Goal: Task Accomplishment & Management: Use online tool/utility

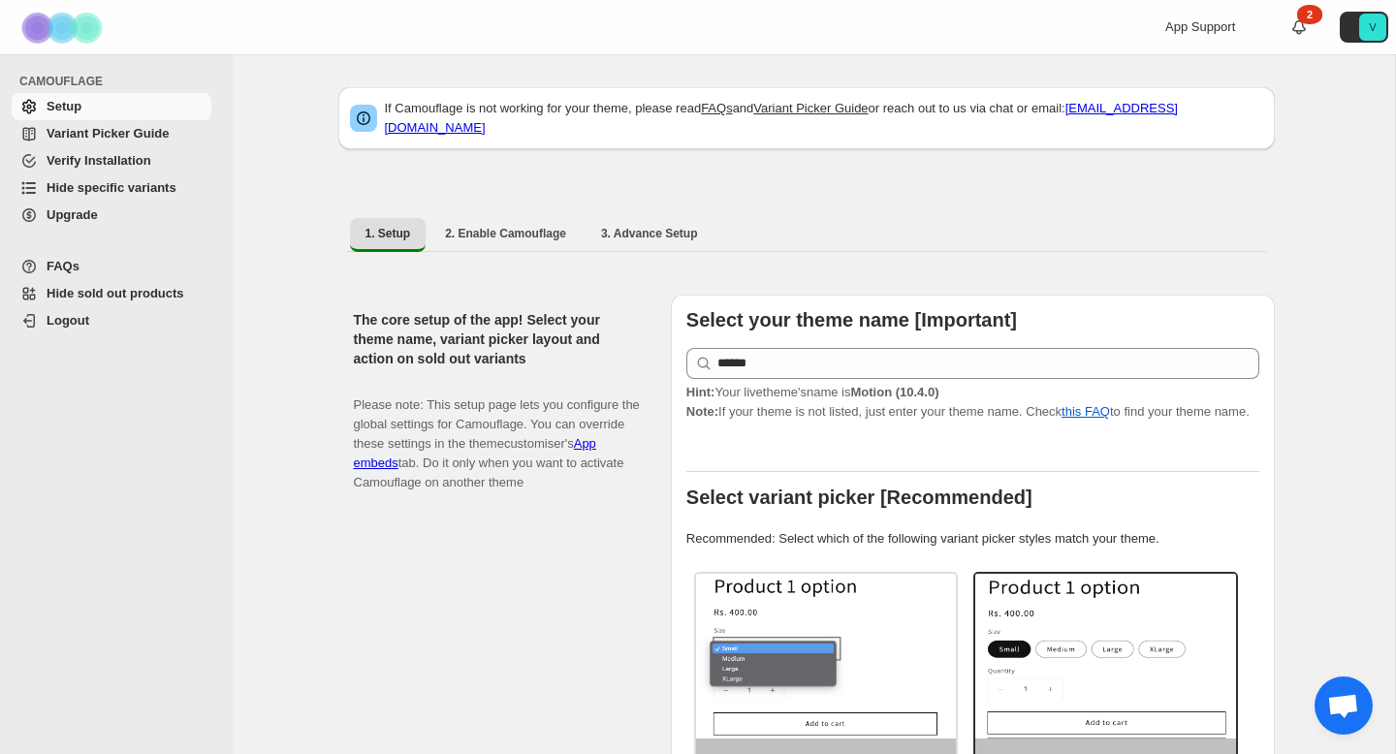
click at [142, 195] on span "Hide specific variants" at bounding box center [112, 187] width 130 height 15
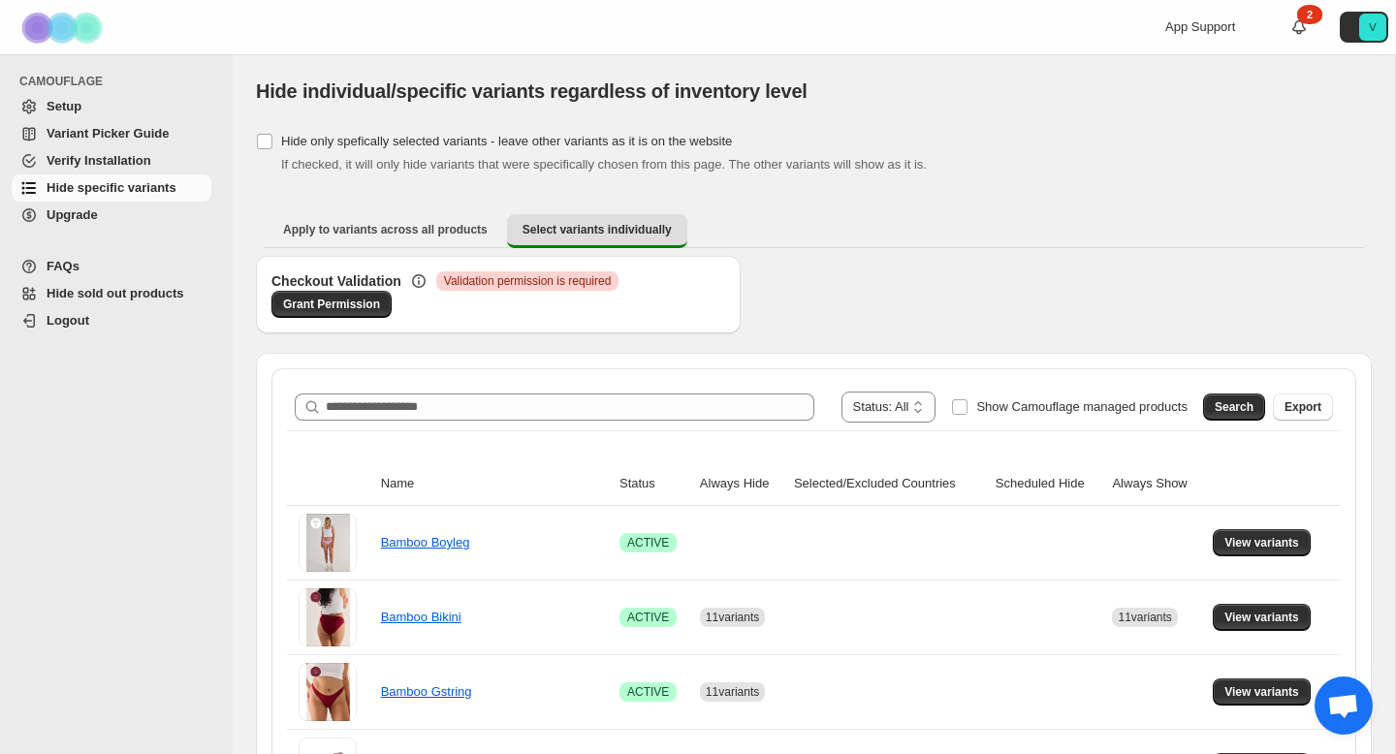
scroll to position [196, 0]
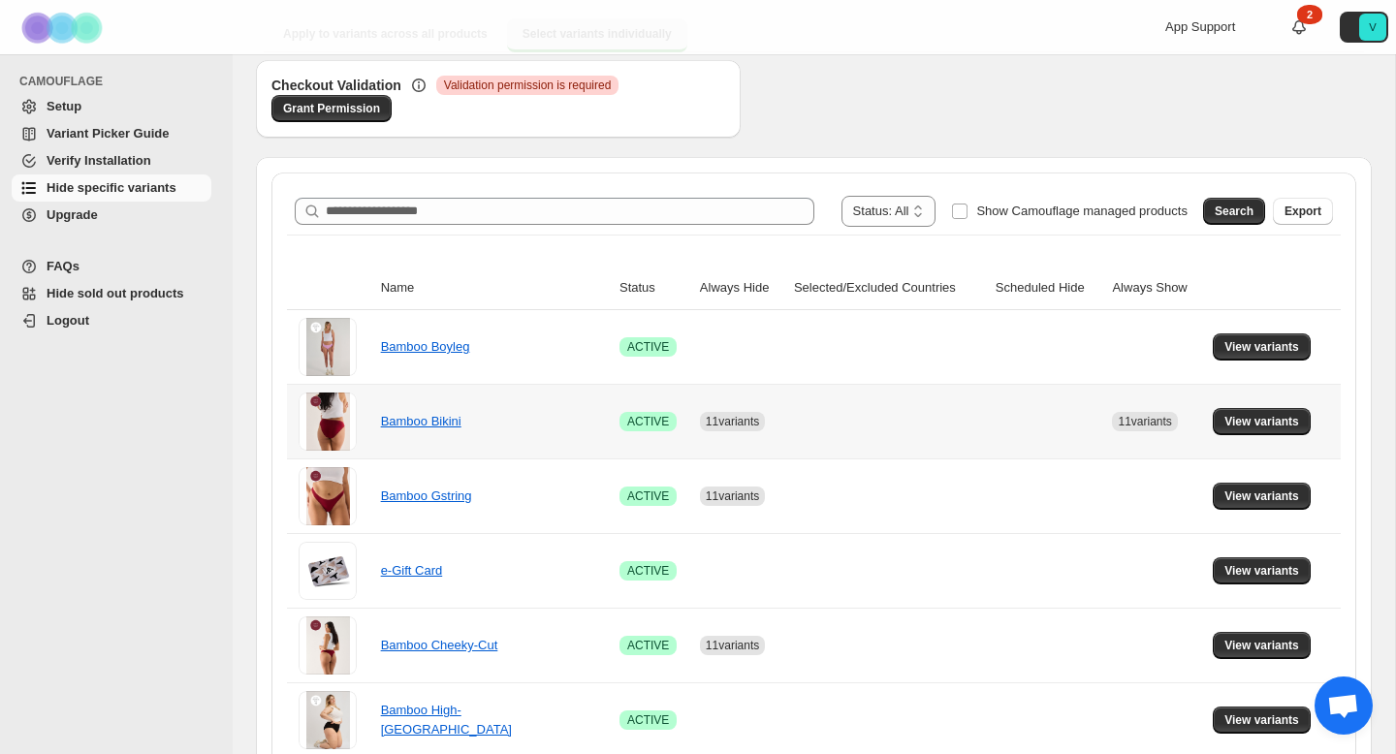
click at [452, 428] on div "Bamboo Bikini" at bounding box center [478, 421] width 194 height 19
click at [1271, 431] on button "View variants" at bounding box center [1262, 421] width 98 height 27
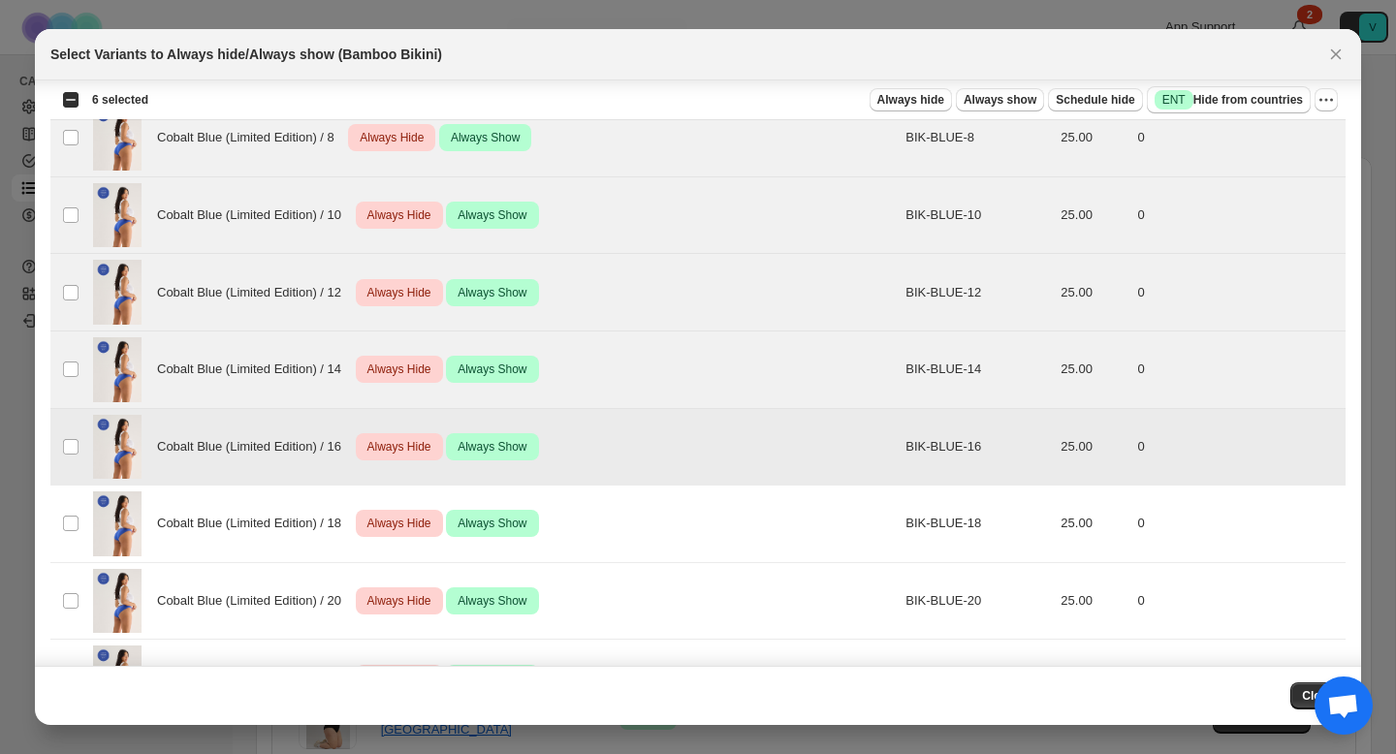
scroll to position [1027, 0]
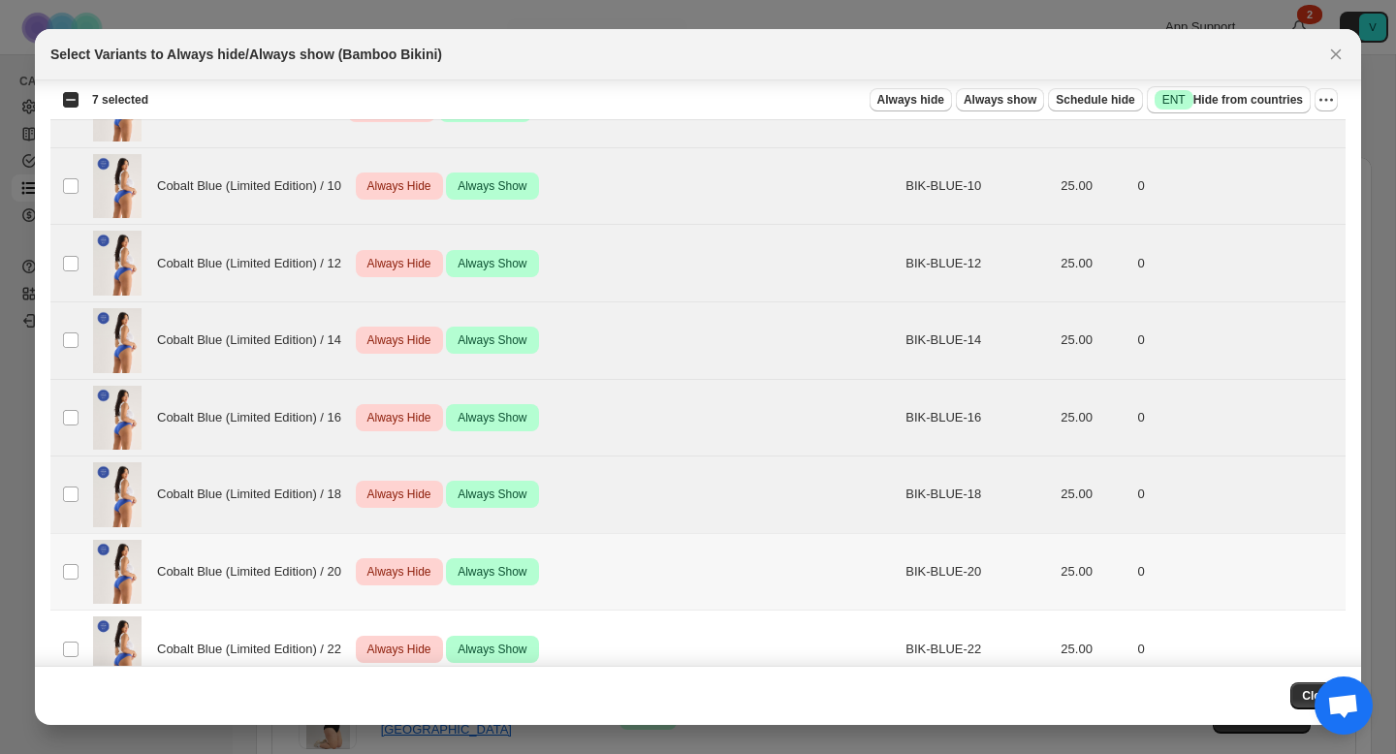
click at [68, 559] on td "Select product variant" at bounding box center [68, 572] width 37 height 78
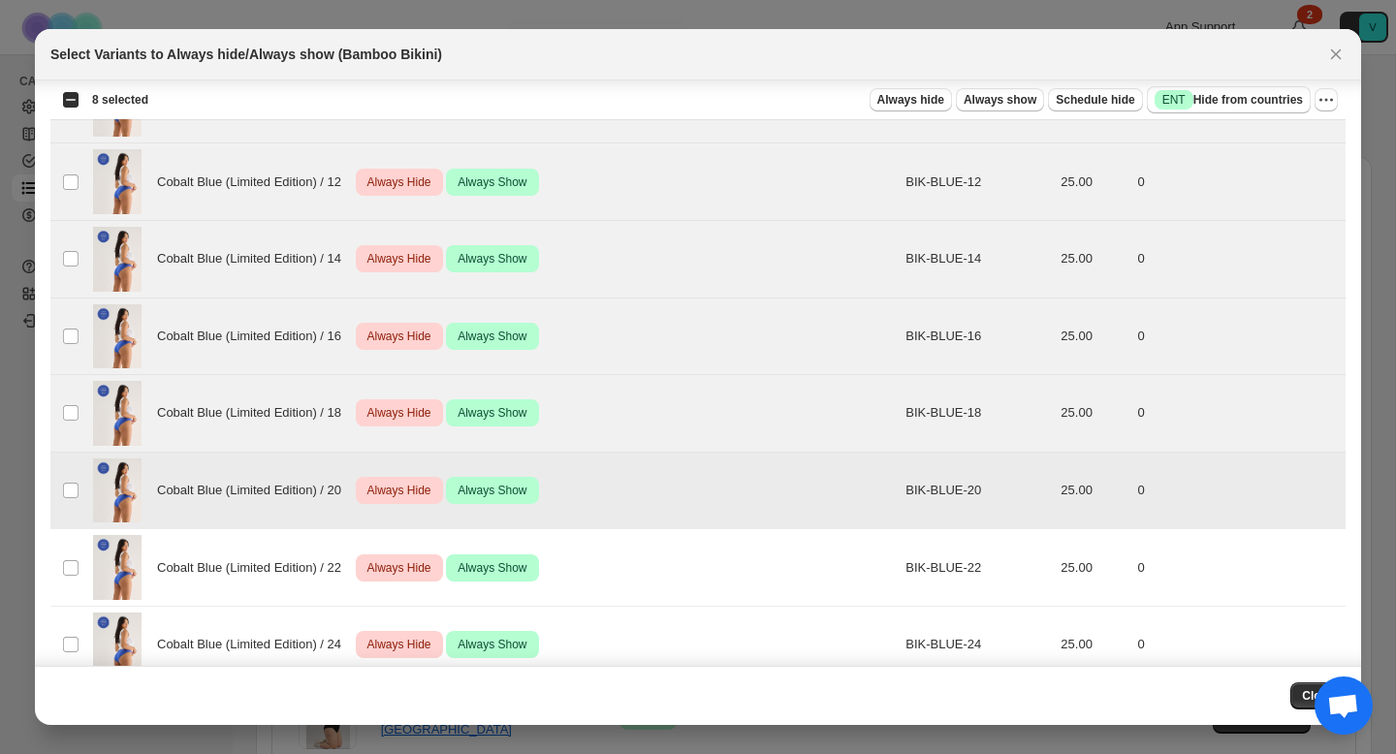
scroll to position [1132, 0]
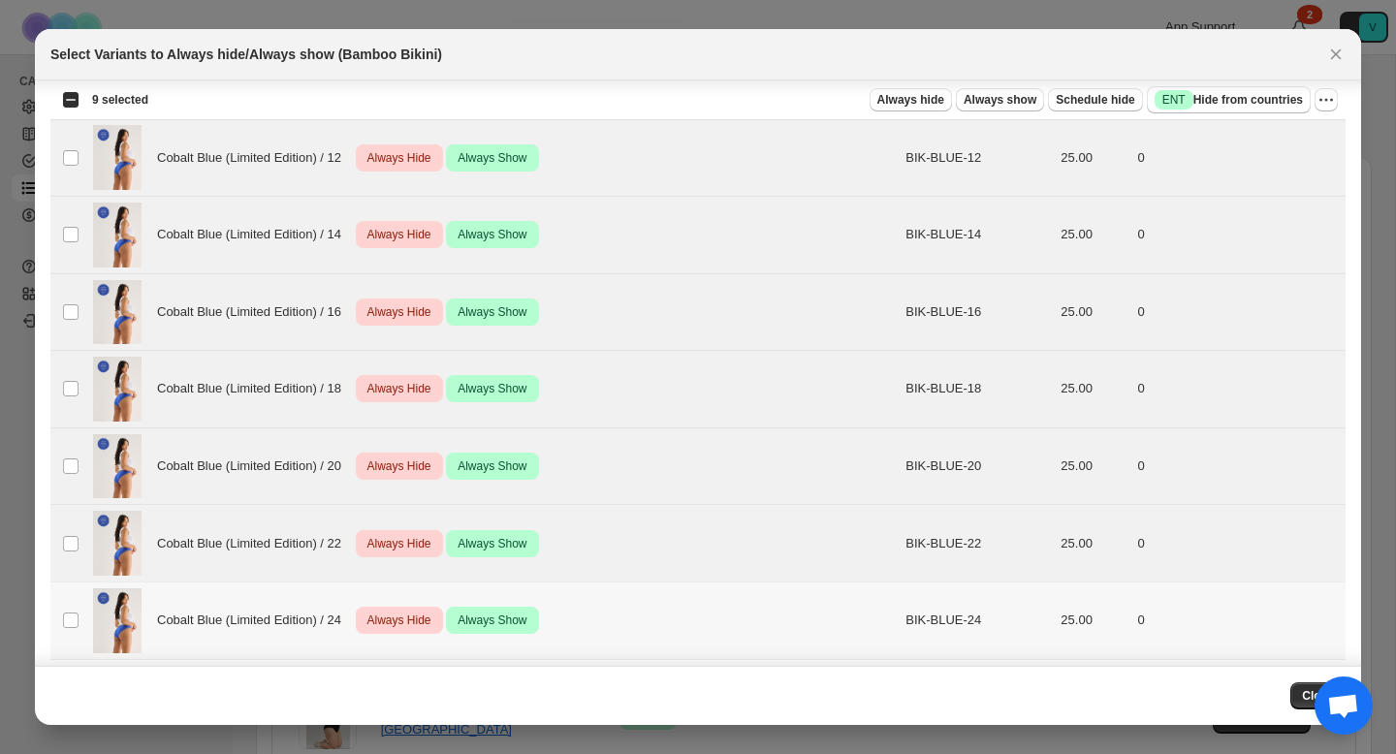
click at [75, 633] on td "Select product variant" at bounding box center [68, 622] width 37 height 78
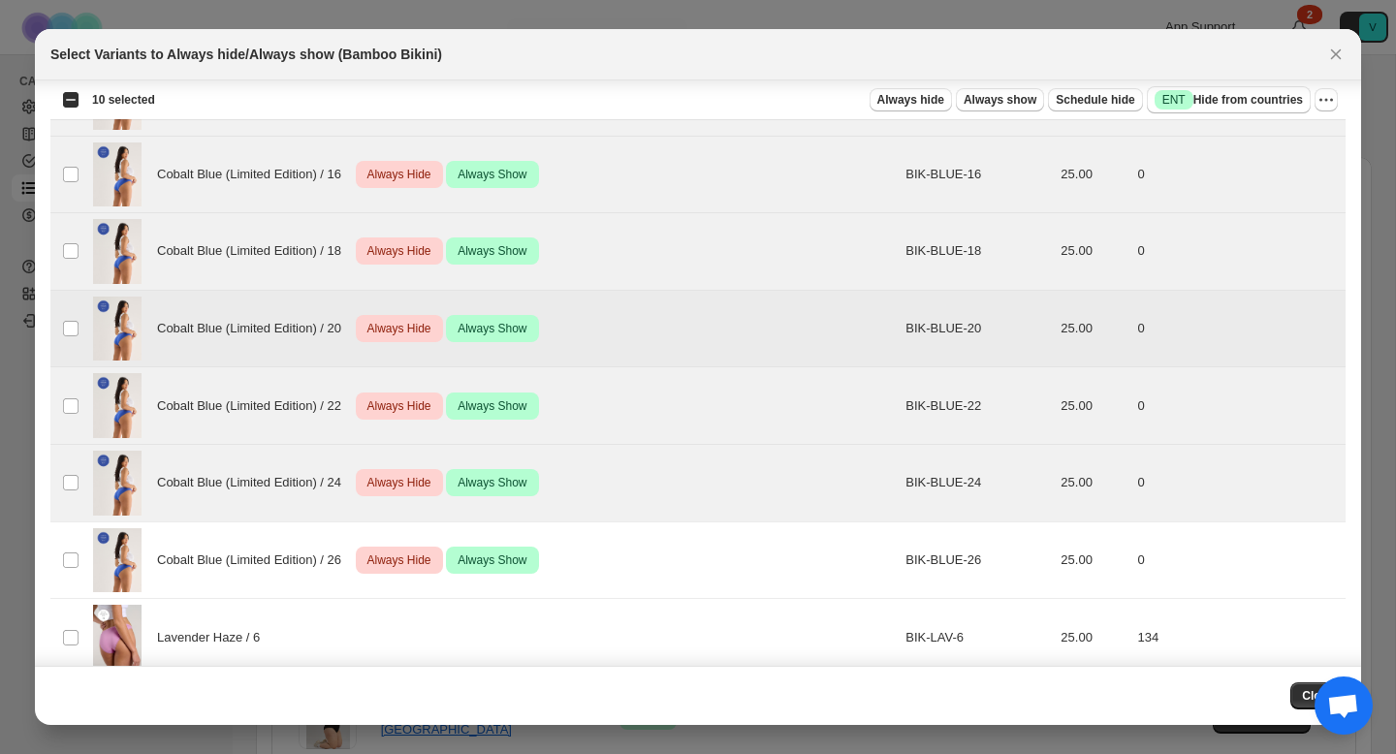
scroll to position [1369, 0]
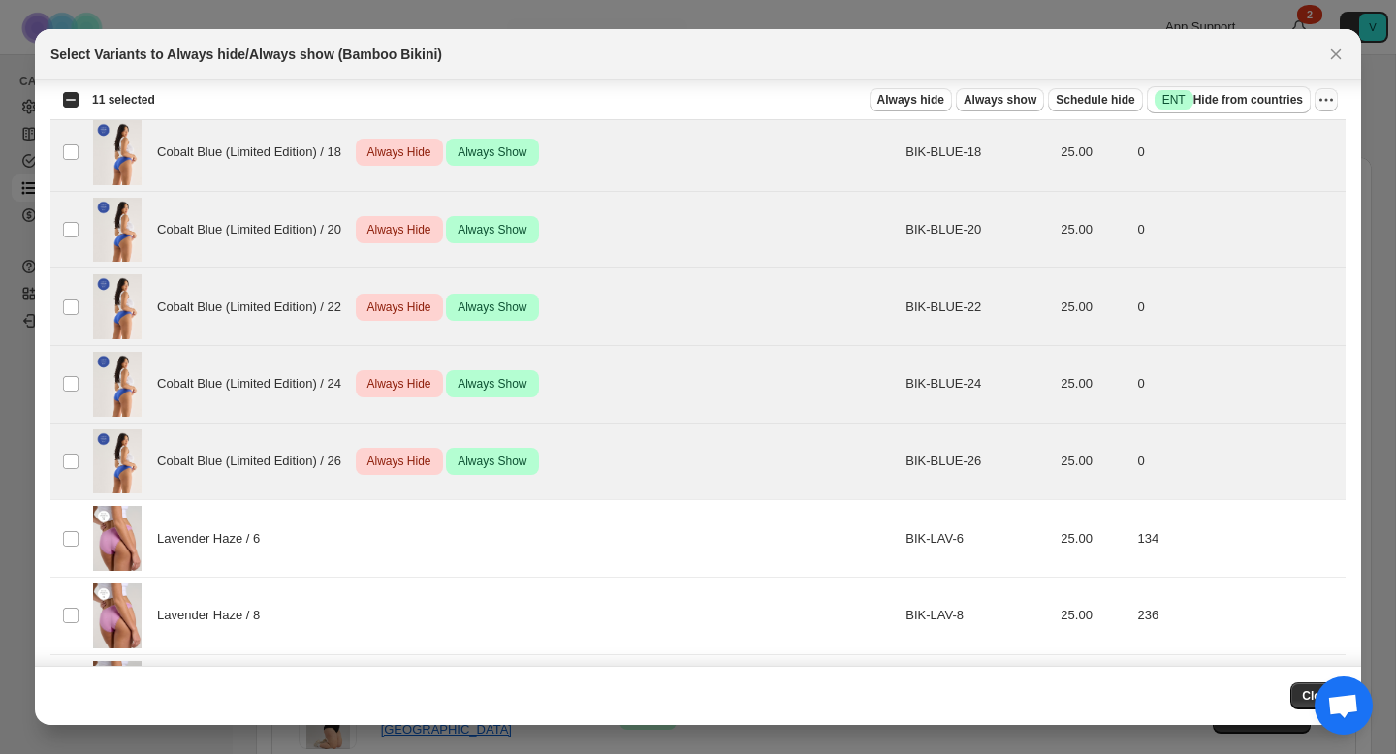
click at [1331, 100] on icon "More actions" at bounding box center [1331, 100] width 3 height 3
click at [1292, 173] on span "Undo always show" at bounding box center [1256, 171] width 141 height 19
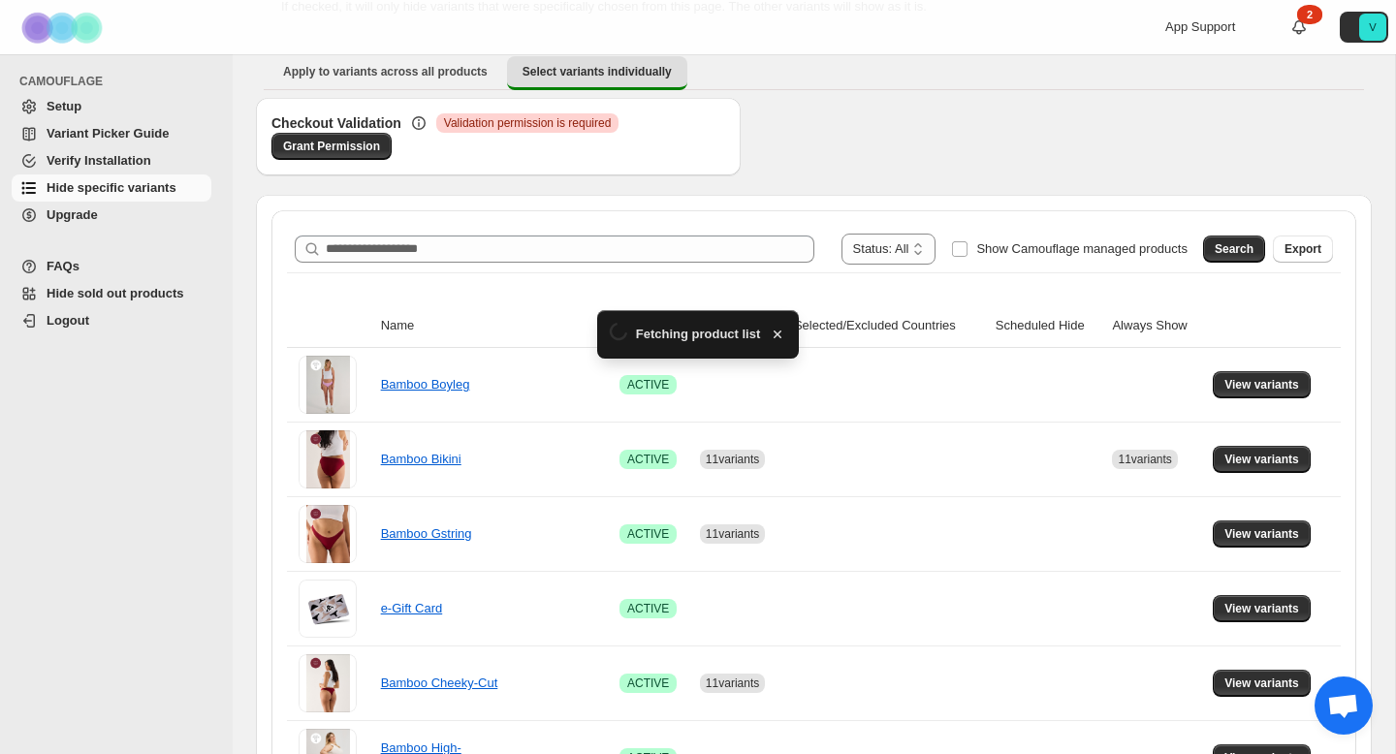
scroll to position [196, 0]
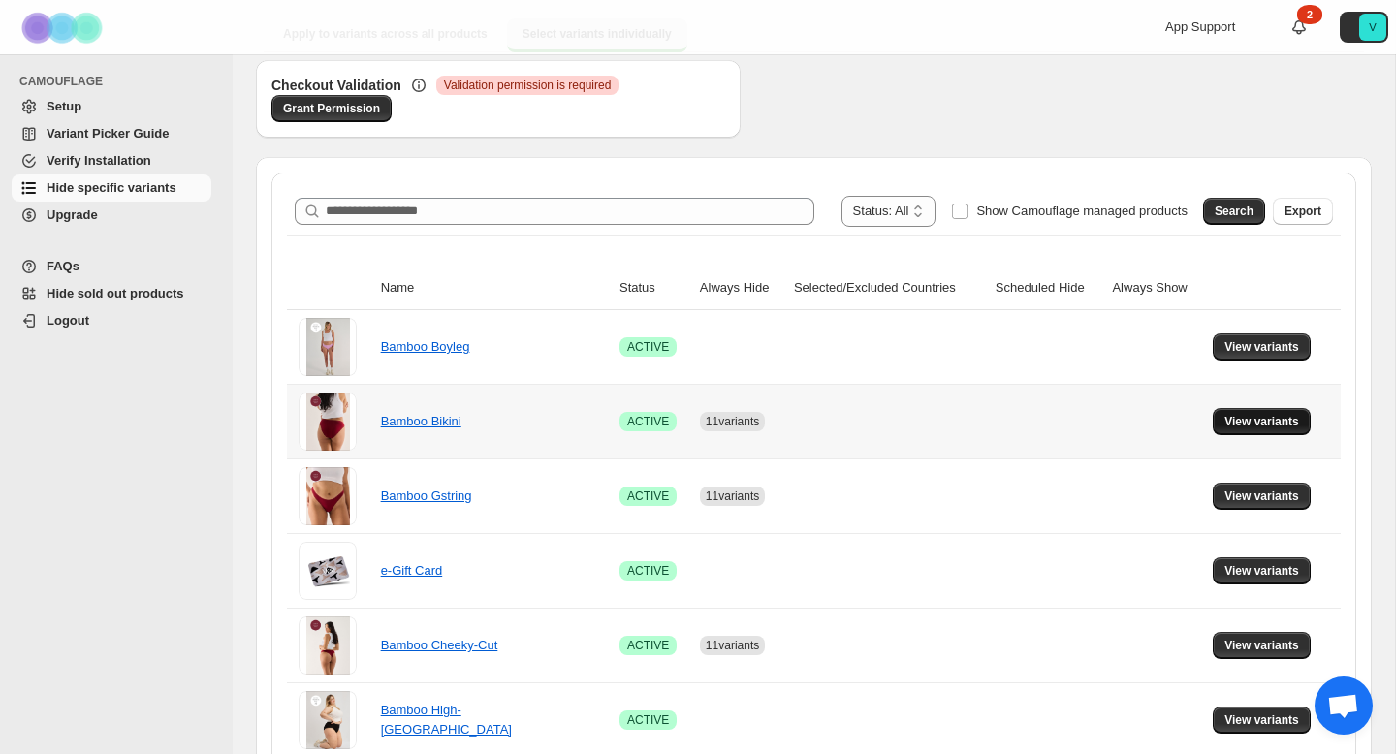
click at [1269, 433] on button "View variants" at bounding box center [1262, 421] width 98 height 27
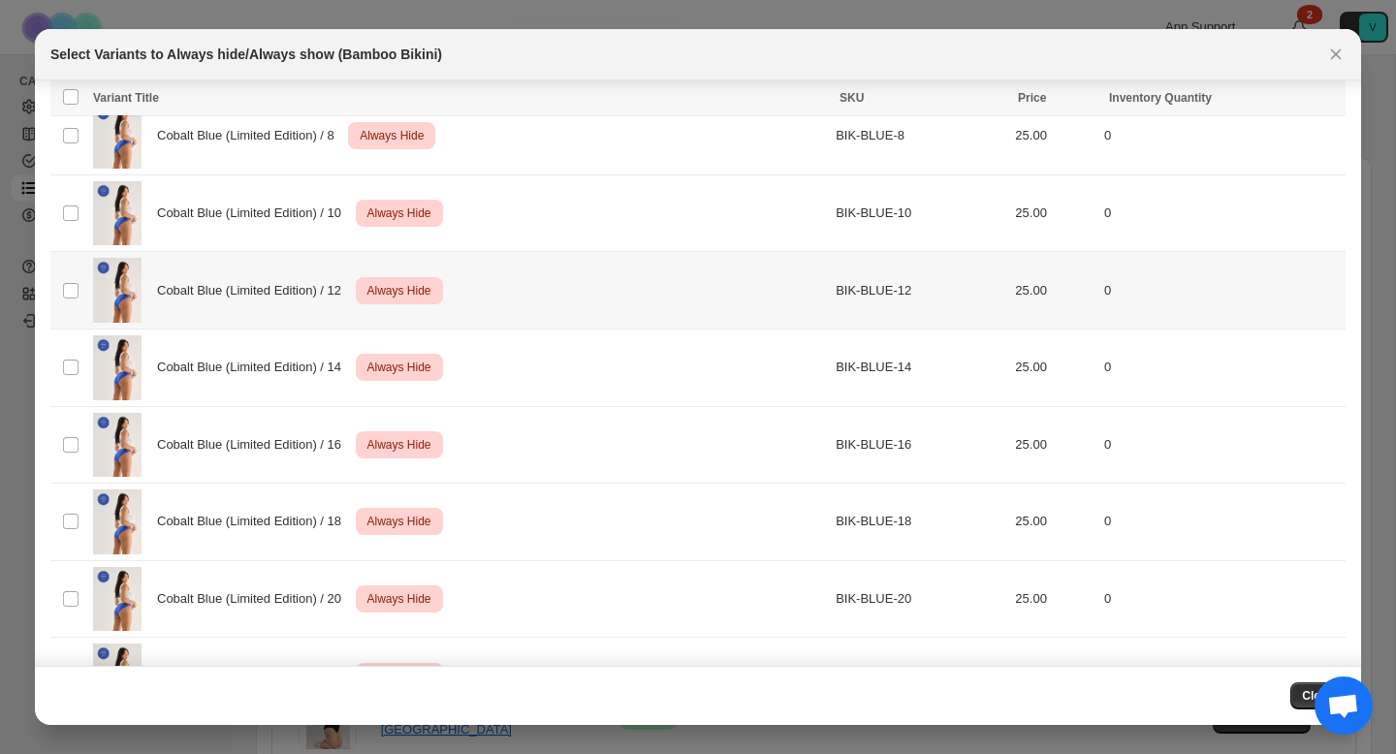
scroll to position [1005, 0]
